Goal: Transaction & Acquisition: Download file/media

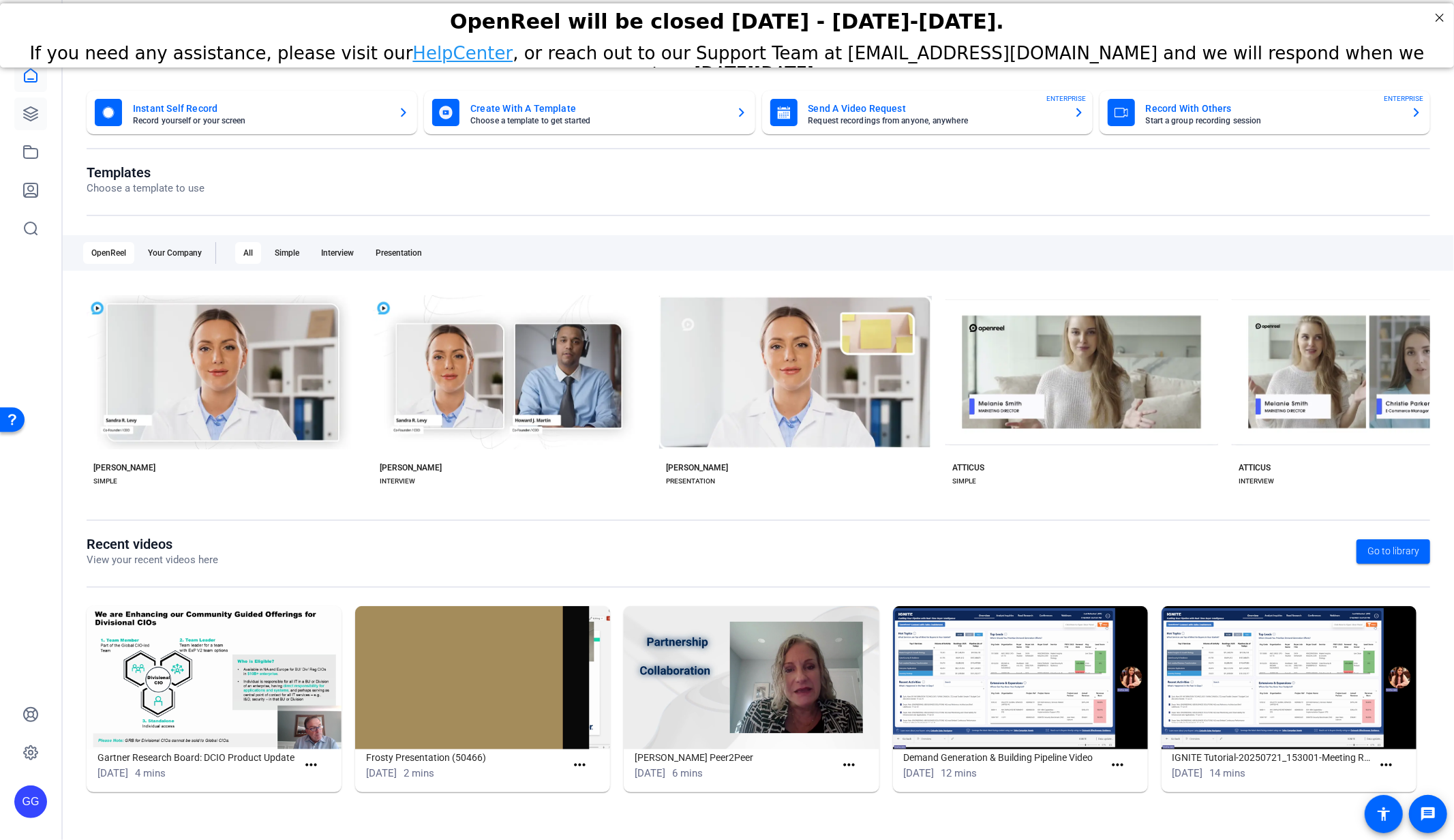
click at [22, 107] on icon at bounding box center [30, 114] width 16 height 16
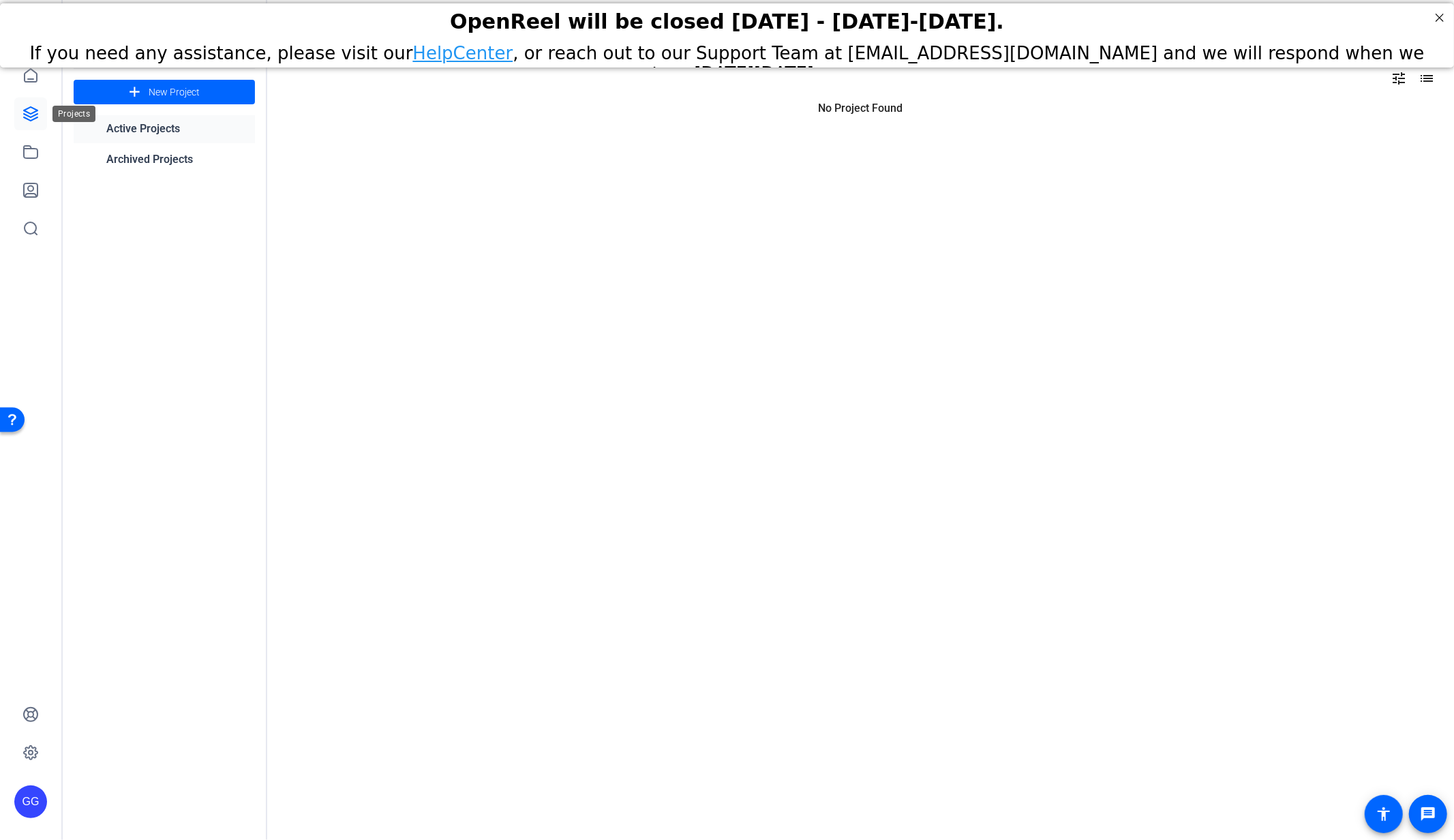
type input "[PERSON_NAME][EMAIL_ADDRESS][PERSON_NAME][PERSON_NAME][DOMAIN_NAME]"
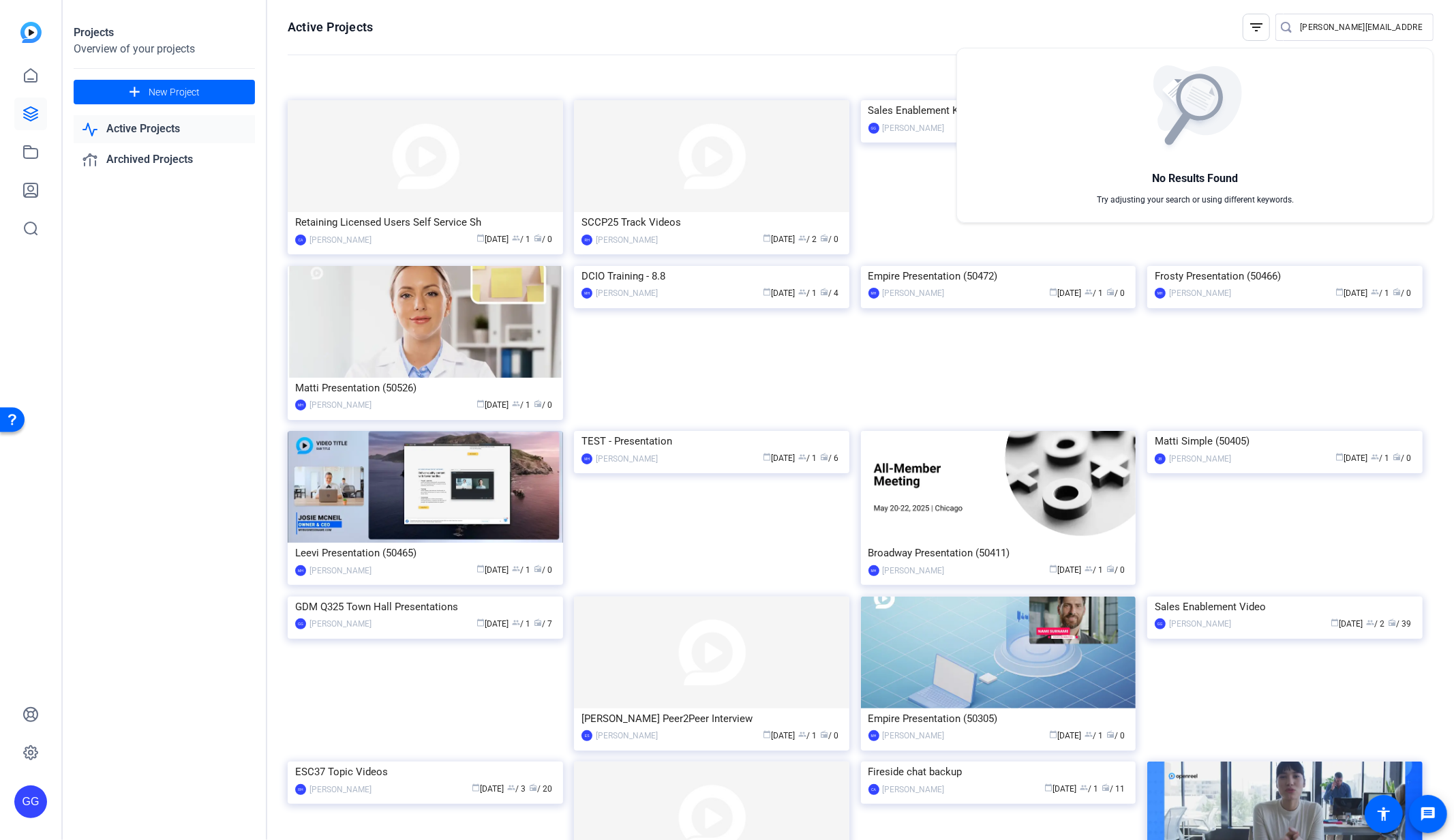
click at [154, 427] on div at bounding box center [727, 420] width 1454 height 840
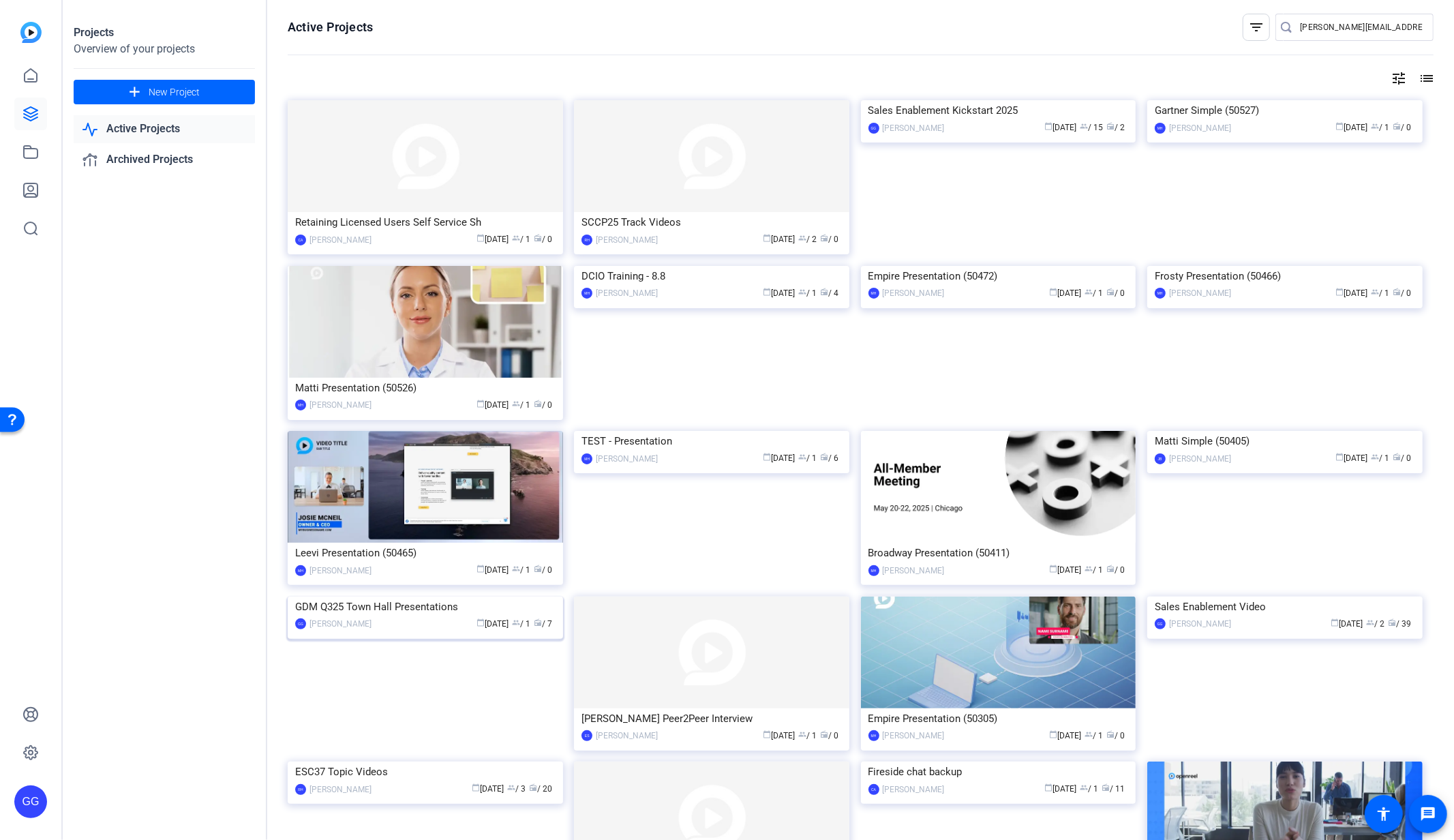
click at [429, 617] on div "GDM Q325 Town Hall Presentations" at bounding box center [425, 606] width 261 height 20
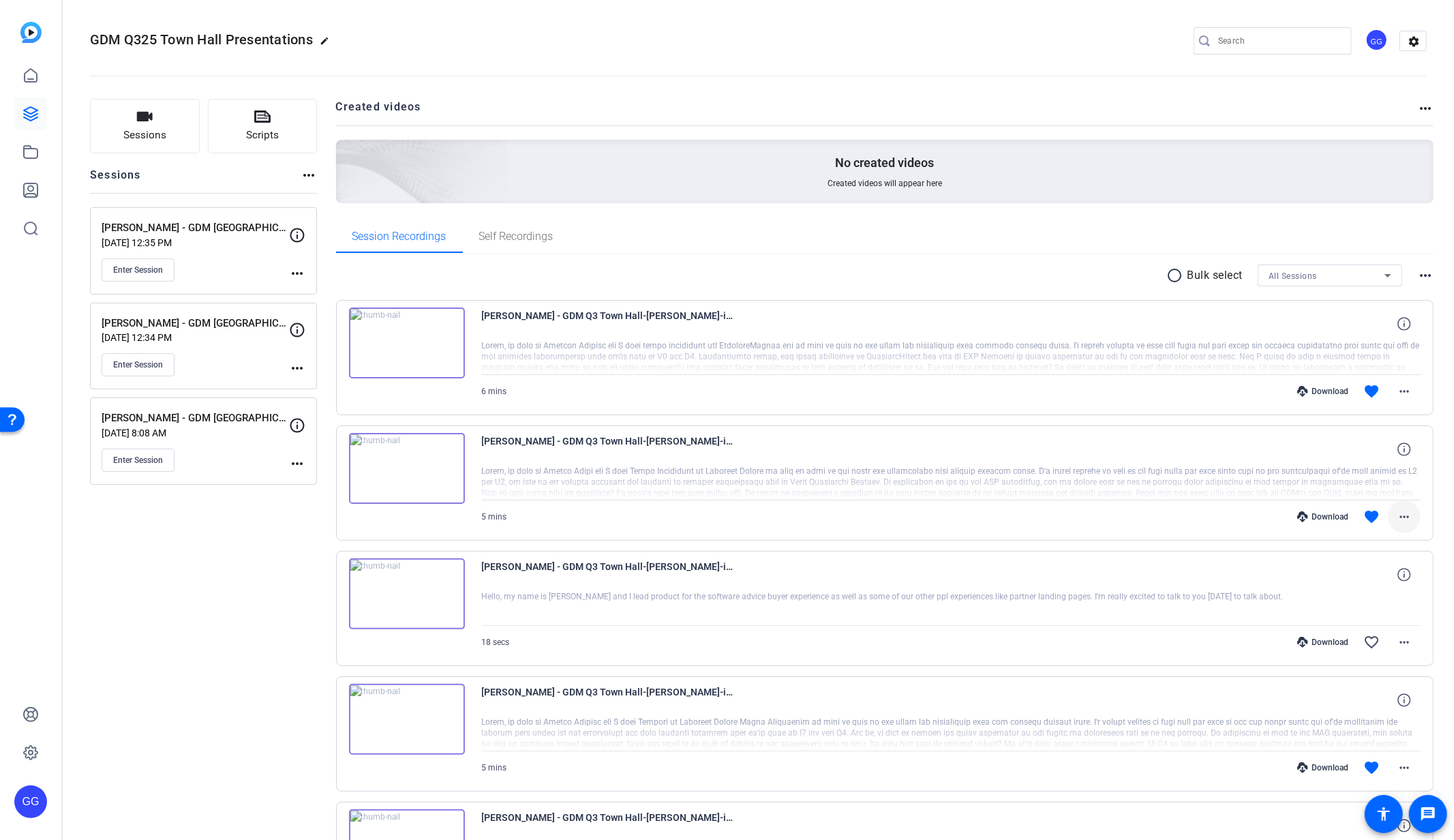
click at [1396, 514] on mat-icon "more_horiz" at bounding box center [1404, 517] width 16 height 16
click at [1361, 579] on span "Download MP4" at bounding box center [1361, 577] width 82 height 16
